Goal: Browse casually

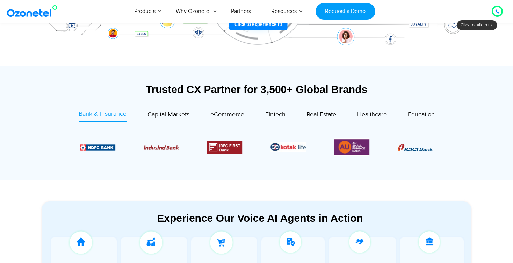
scroll to position [196, 0]
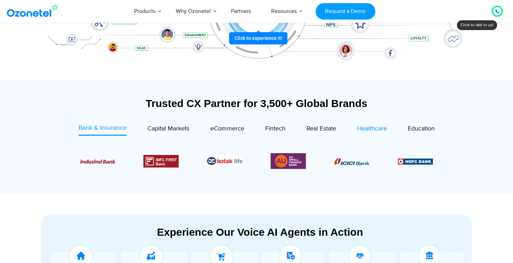
click at [377, 127] on span "Healthcare" at bounding box center [372, 129] width 30 height 8
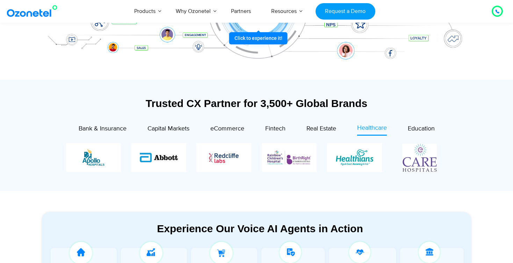
click at [26, 158] on section "Trusted CX Partner for 3,500+ Global Brands Bank & Insurance Capital Markets" at bounding box center [256, 135] width 513 height 111
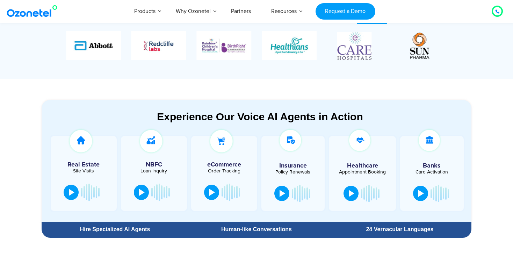
scroll to position [321, 0]
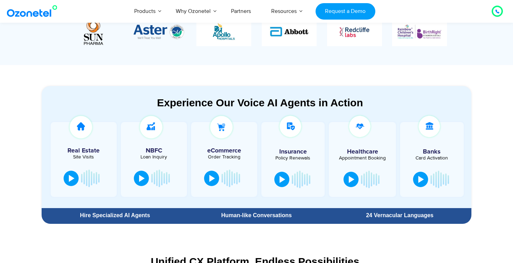
click at [19, 147] on section "Experience Our Voice AI Agents in Action Real Estate Site Visits NBFC Loan Inqu…" at bounding box center [256, 146] width 513 height 162
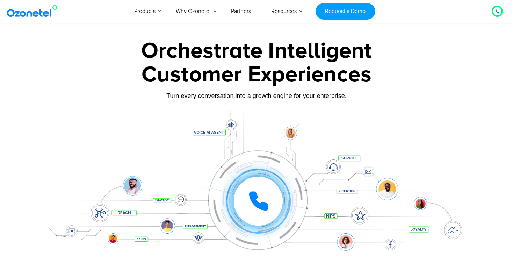
scroll to position [0, 0]
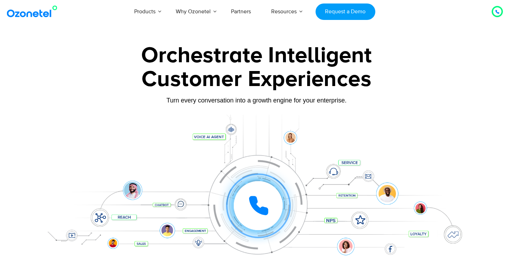
click at [262, 212] on icon at bounding box center [258, 205] width 17 height 17
click at [256, 206] on icon at bounding box center [258, 205] width 17 height 17
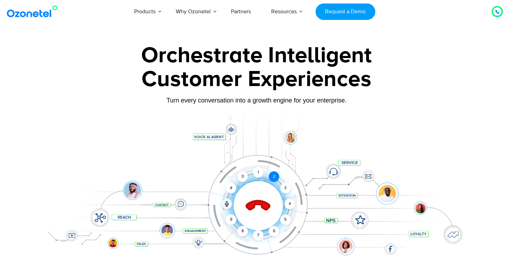
click at [273, 176] on div "2" at bounding box center [274, 176] width 10 height 10
click at [276, 177] on div "2" at bounding box center [274, 176] width 10 height 10
click at [262, 203] on icon at bounding box center [258, 206] width 24 height 24
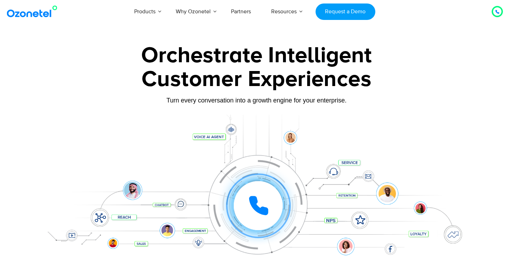
click at [44, 133] on div "Click to experience it! Call ended 1 2 3 4 5 6 7 8 9 # 0" at bounding box center [256, 191] width 437 height 119
